Goal: Find specific page/section: Find specific page/section

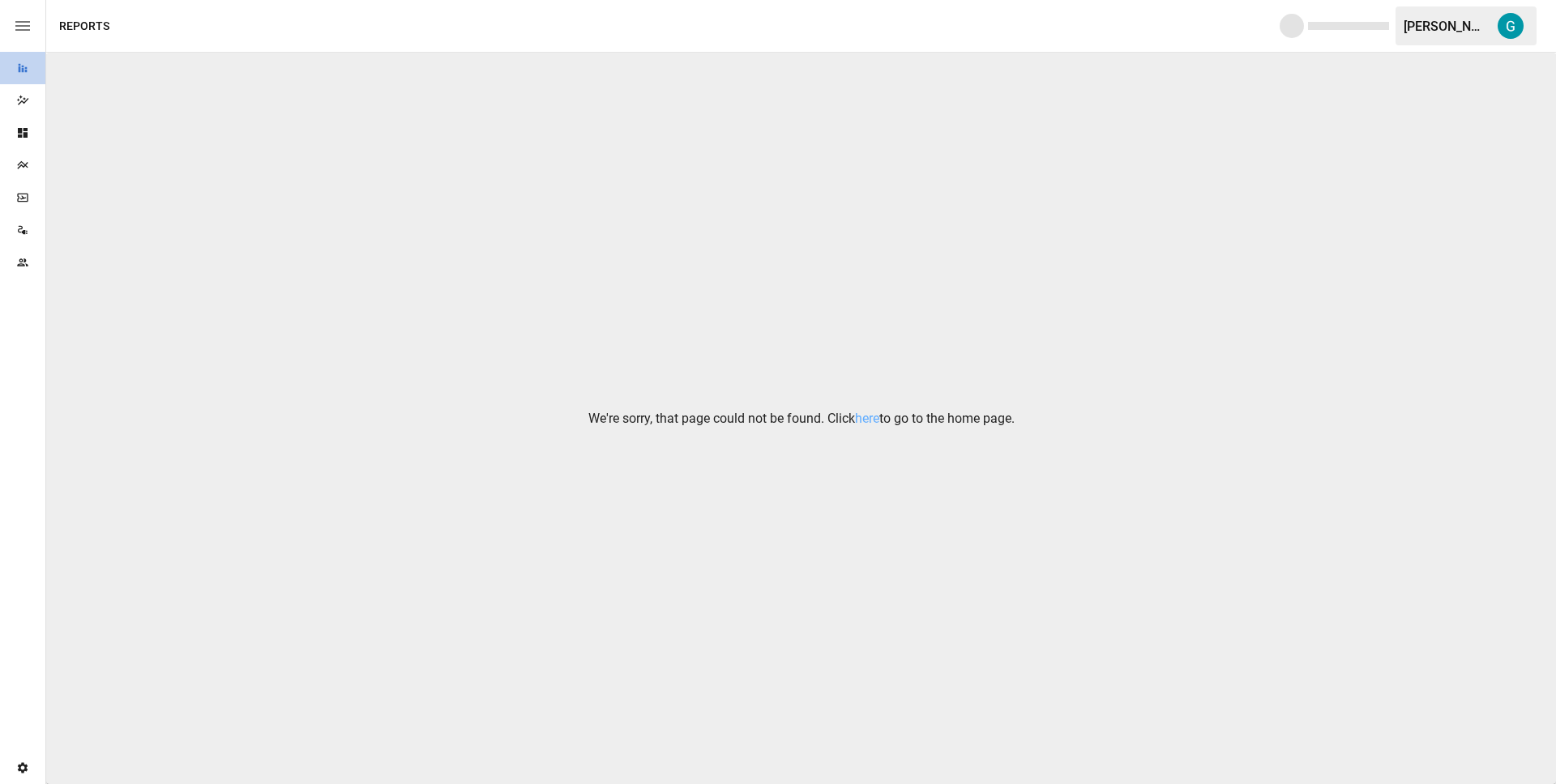
click at [25, 59] on div "Reports" at bounding box center [23, 67] width 46 height 33
click at [1376, 120] on div "We're sorry, that page could not be found. Click here to go to the home page." at bounding box center [801, 418] width 1510 height 732
click at [1525, 20] on button "button" at bounding box center [1511, 26] width 46 height 45
click at [24, 97] on icon "Dazzler Studio" at bounding box center [22, 100] width 13 height 13
click at [25, 70] on icon "Reports" at bounding box center [22, 67] width 13 height 13
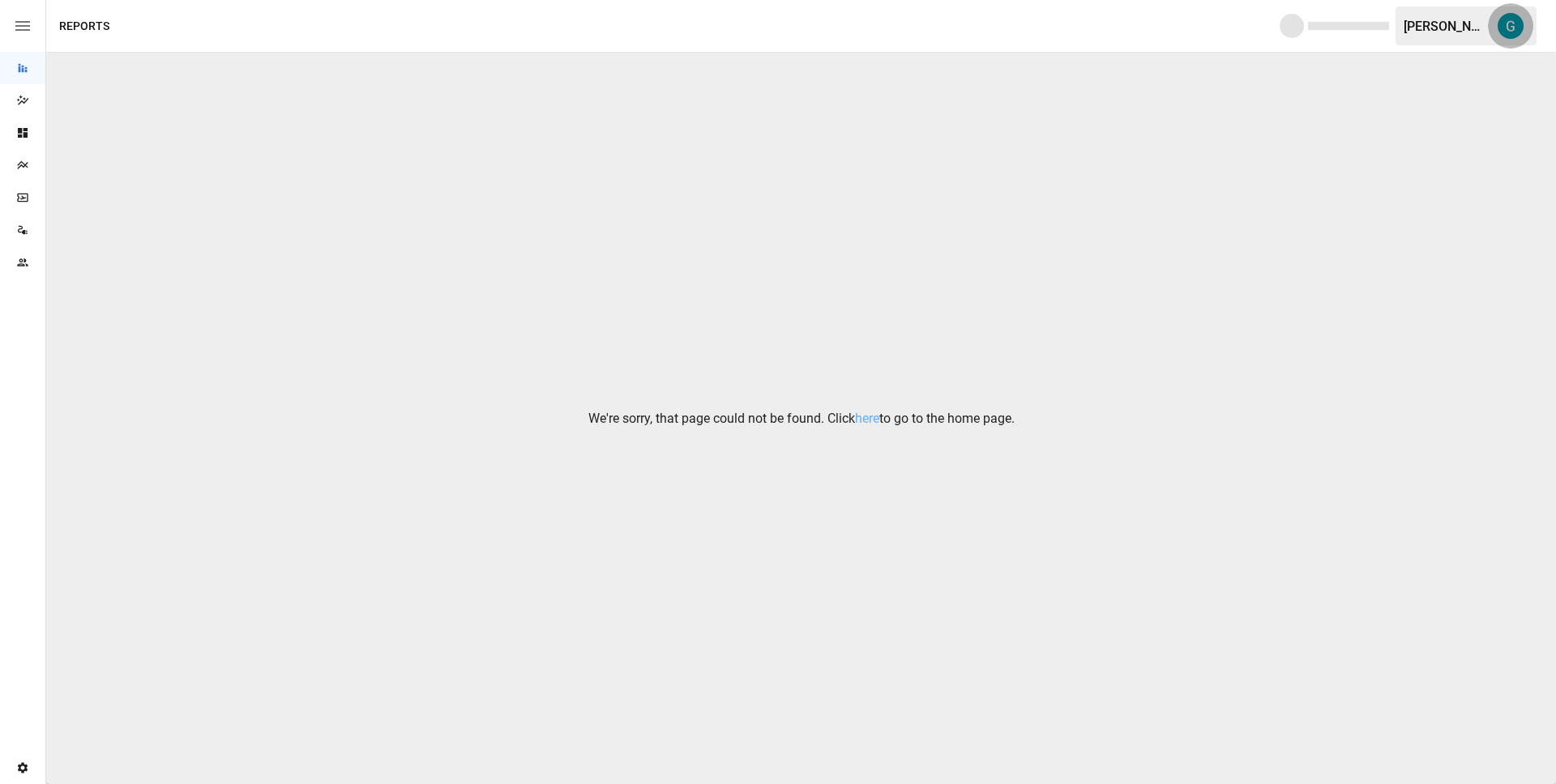
click at [1507, 9] on button "button" at bounding box center [1511, 26] width 46 height 45
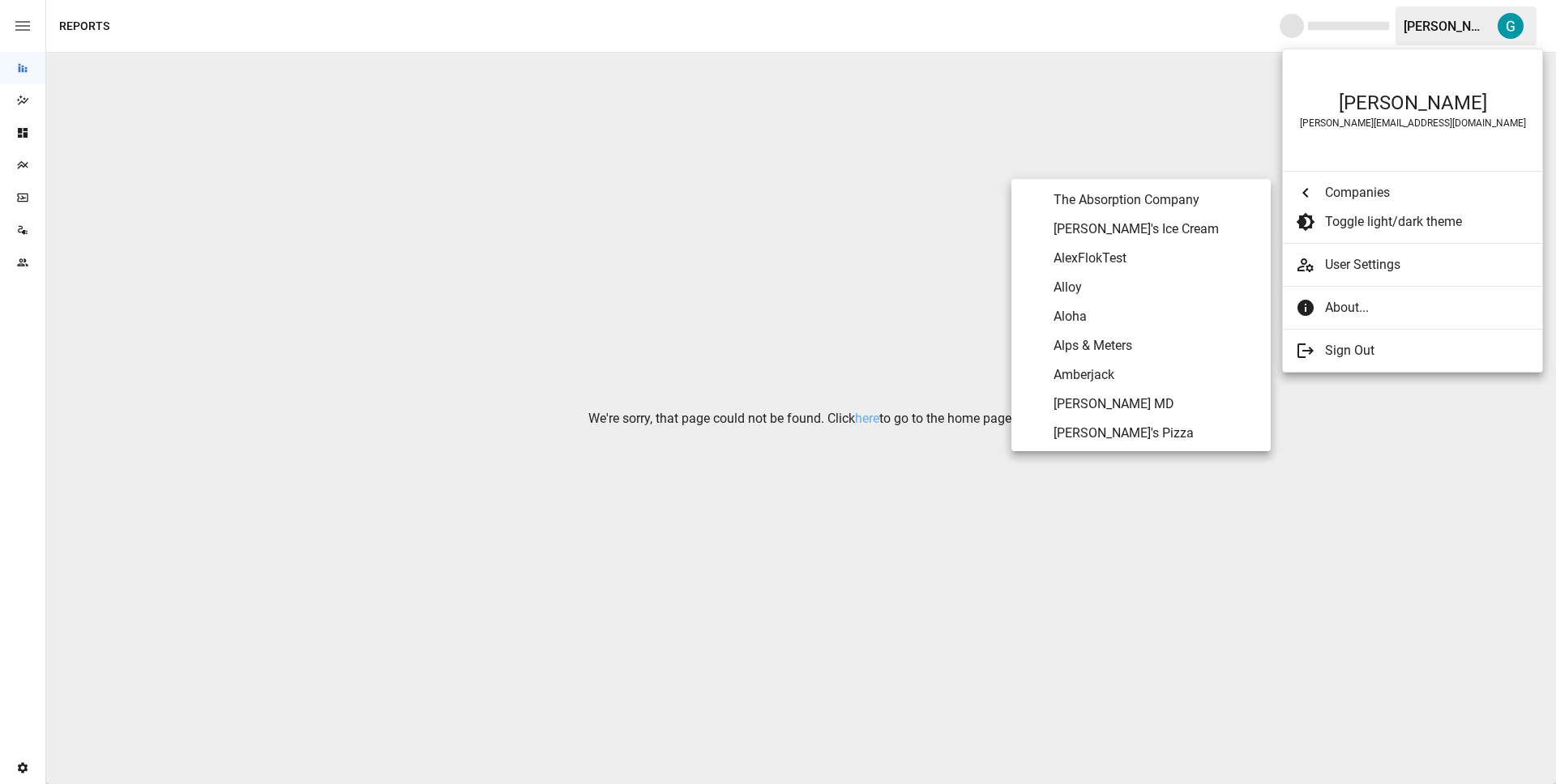
click at [1128, 288] on span "Alloy" at bounding box center [1155, 288] width 205 height 20
